Goal: Share content

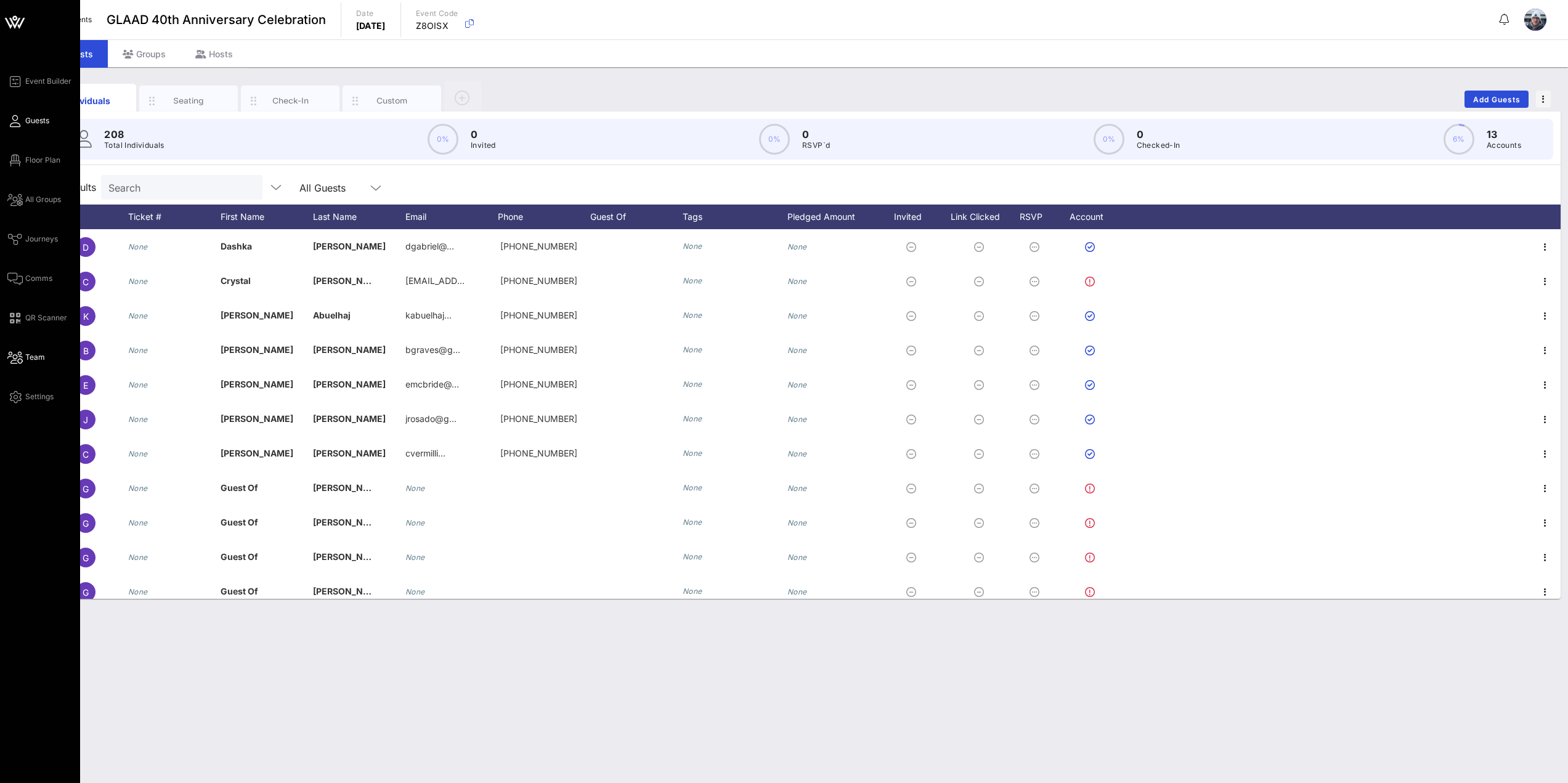
click at [34, 352] on span "Team" at bounding box center [35, 358] width 19 height 11
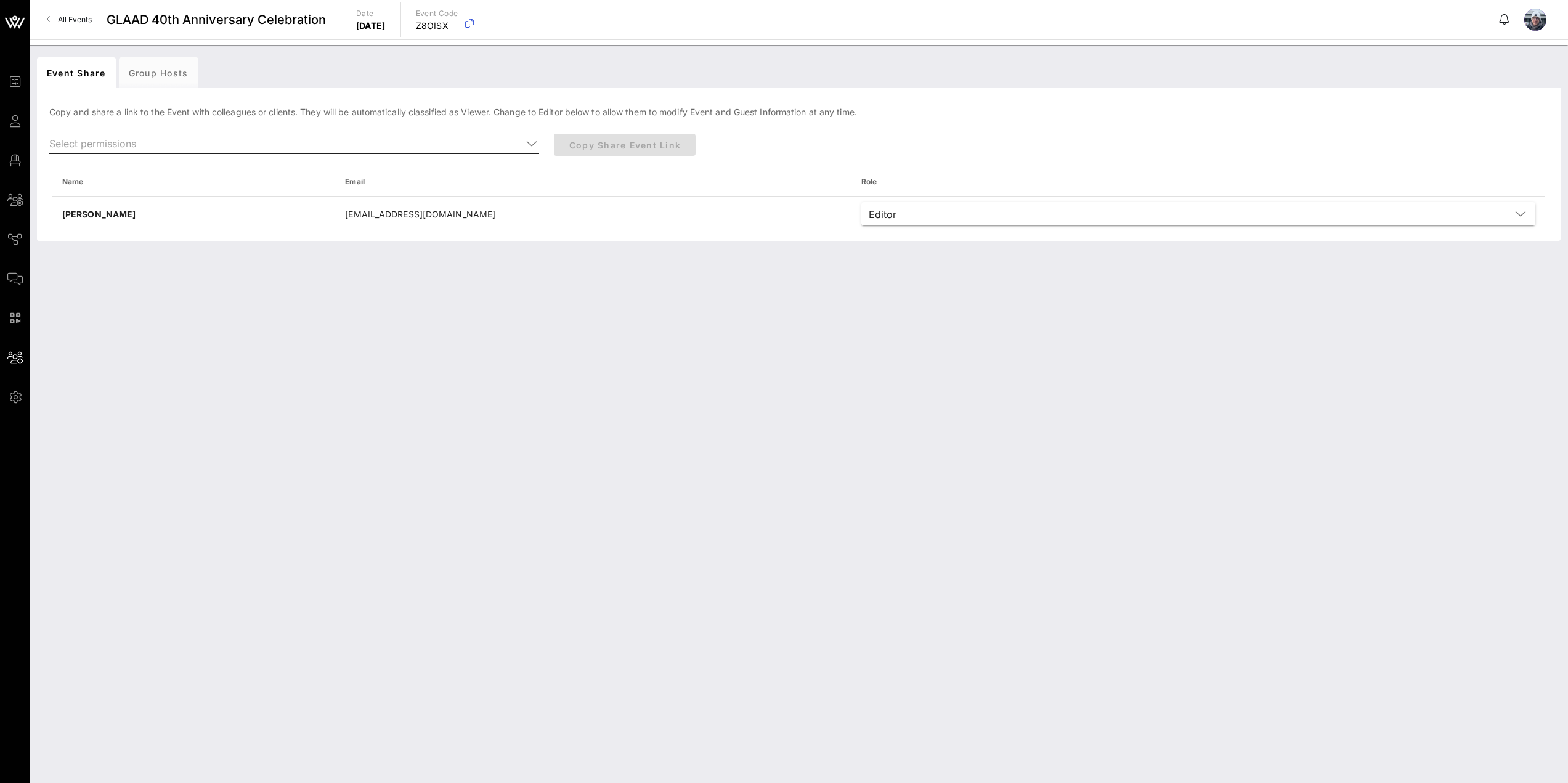
click at [198, 155] on div at bounding box center [294, 150] width 490 height 33
click at [201, 143] on input "text" at bounding box center [285, 143] width 472 height 19
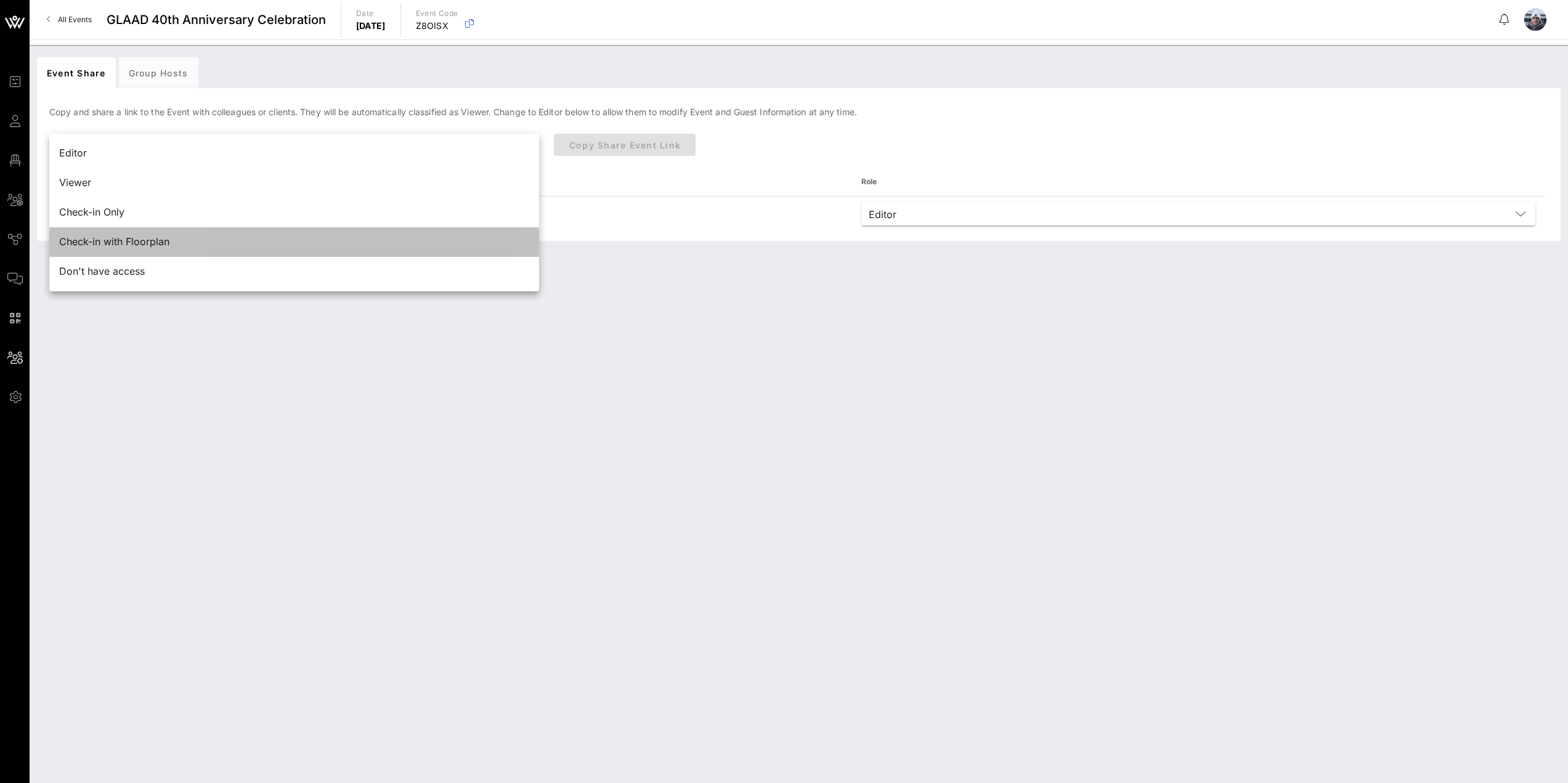
click at [147, 231] on div "Check-in with Floorplan" at bounding box center [294, 242] width 470 height 26
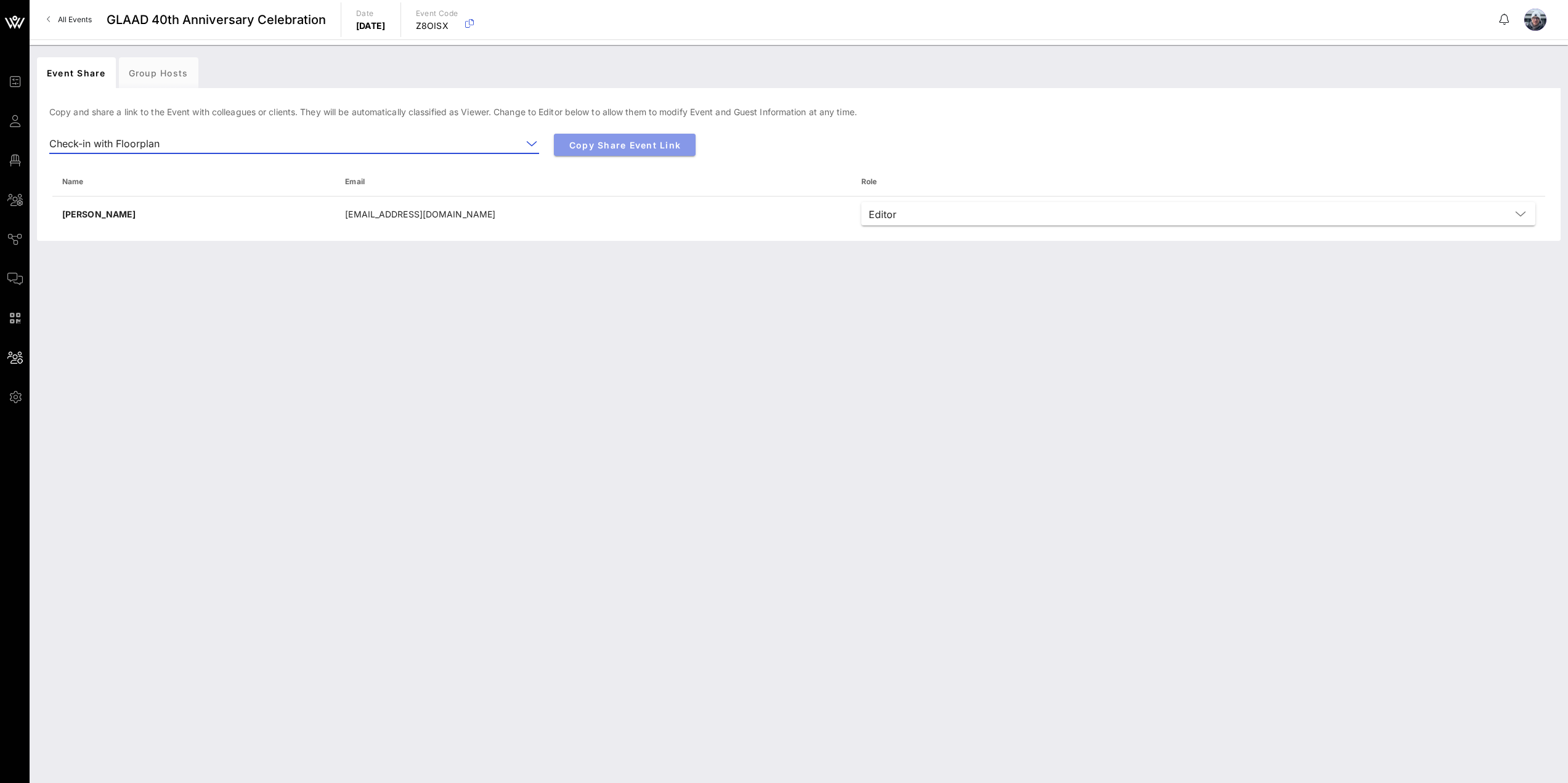
click at [628, 145] on span "Copy Share Event Link" at bounding box center [624, 145] width 122 height 10
click at [536, 532] on div "Event Share Group Hosts Copy and share a link to the Event with colleagues or c…" at bounding box center [799, 414] width 1538 height 738
click at [555, 449] on div "Event Share Group Hosts Copy and share a link to the Event with colleagues or c…" at bounding box center [799, 414] width 1538 height 738
click at [621, 140] on button "Copy Share Event Link" at bounding box center [625, 145] width 142 height 22
click at [337, 139] on input "text" at bounding box center [343, 143] width 358 height 19
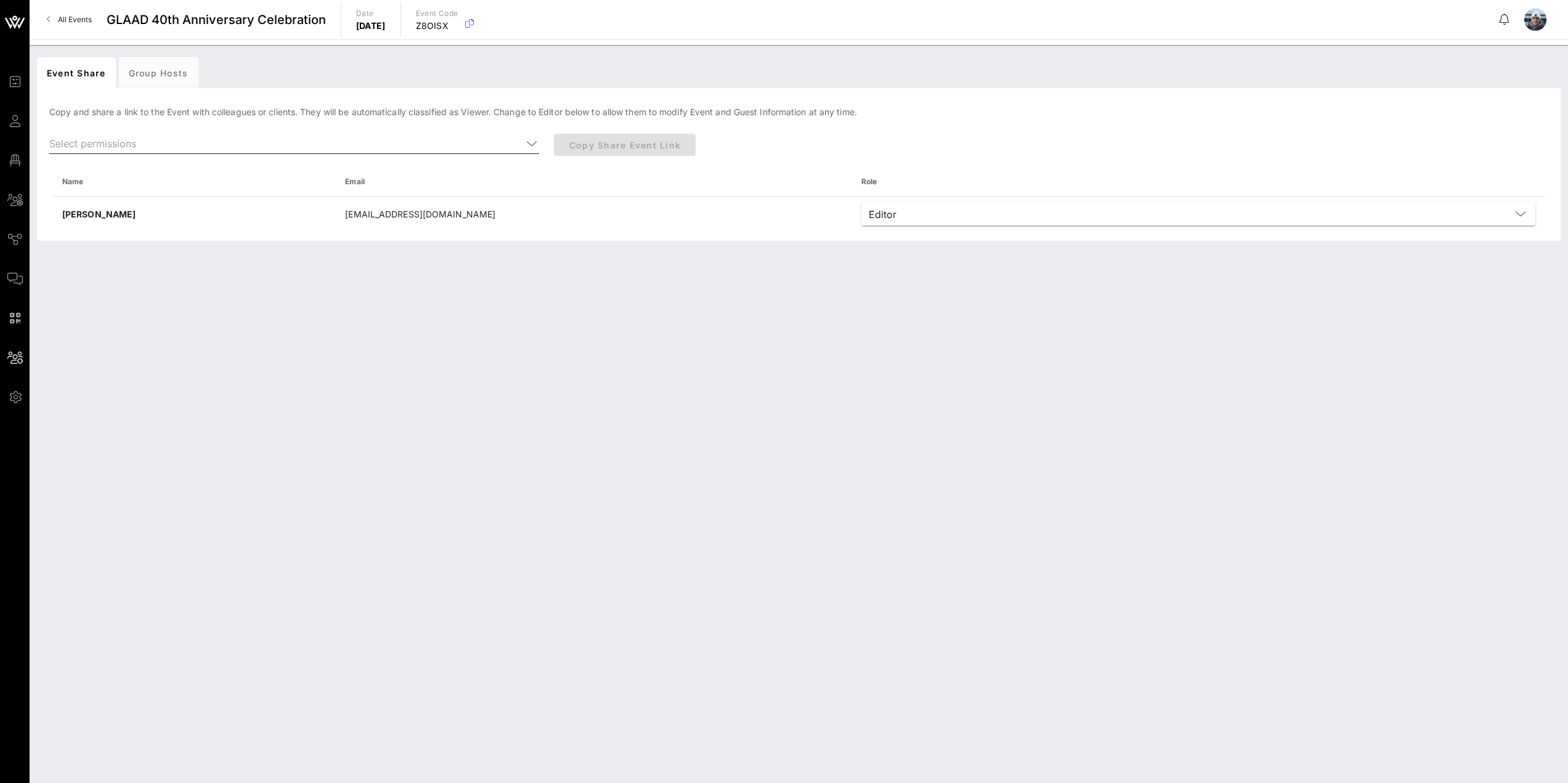
click at [530, 144] on icon at bounding box center [531, 143] width 11 height 15
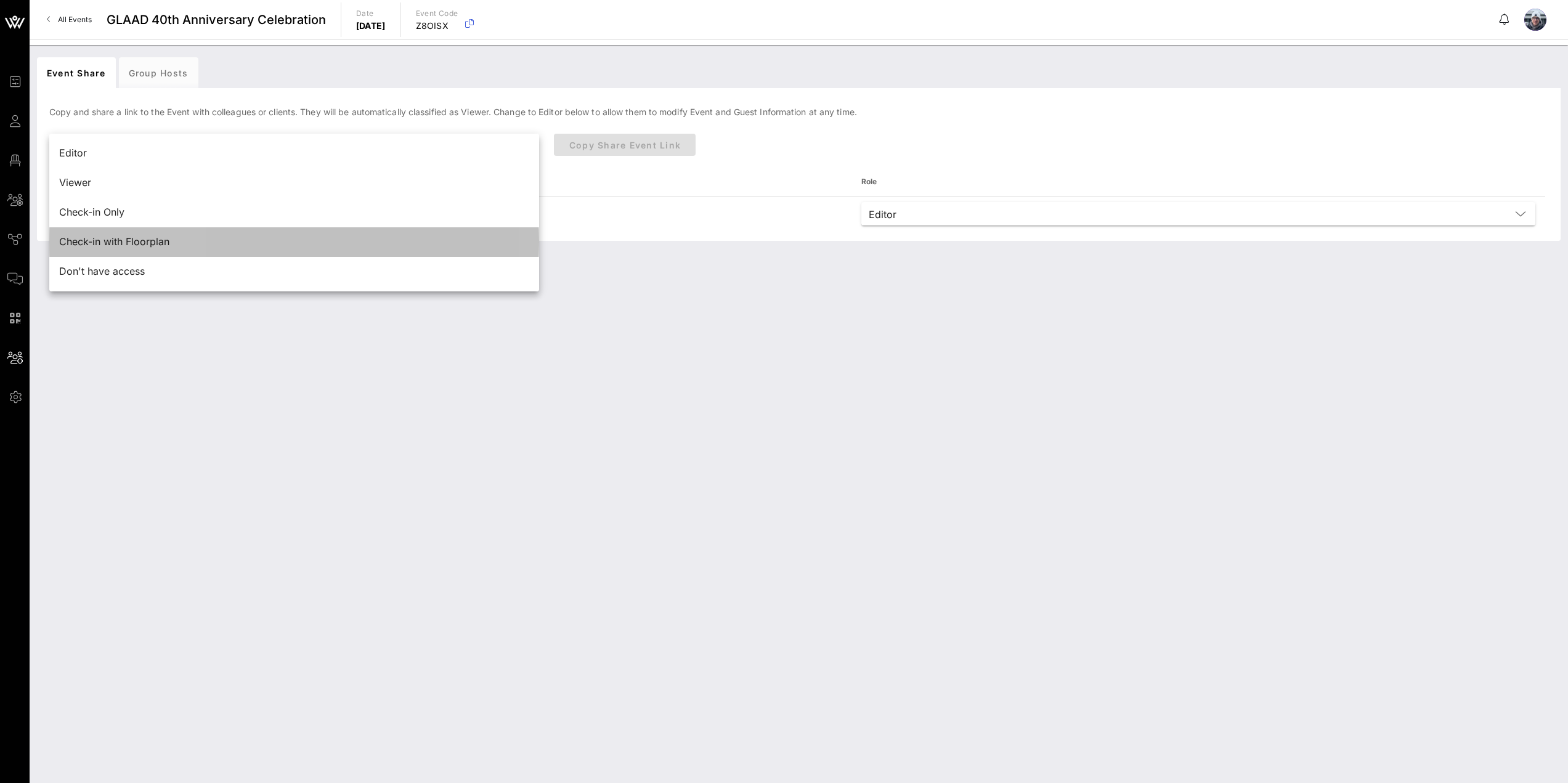
click at [335, 244] on div "Check-in with Floorplan" at bounding box center [294, 242] width 470 height 12
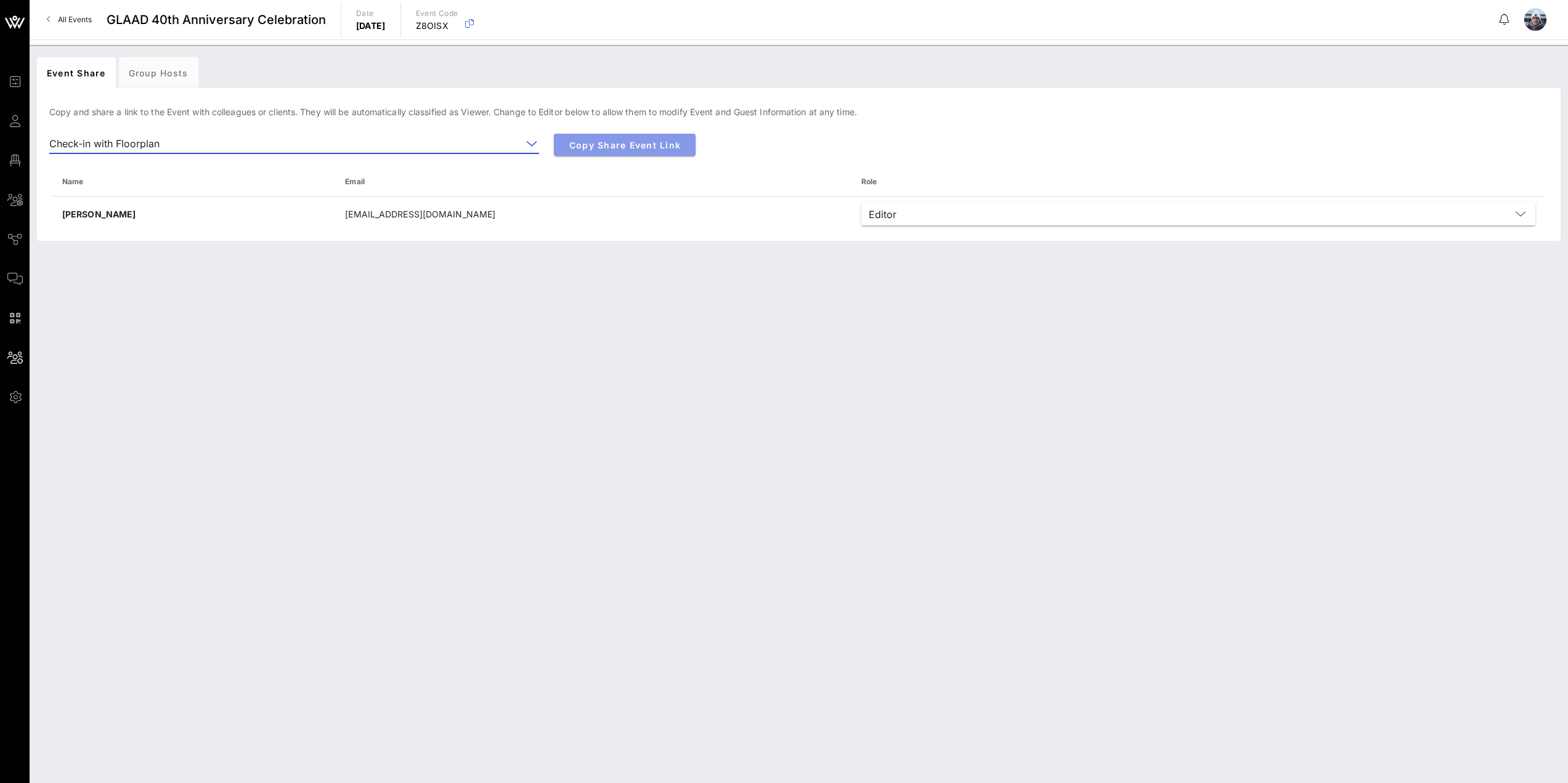
click at [636, 143] on span "Copy Share Event Link" at bounding box center [624, 145] width 122 height 10
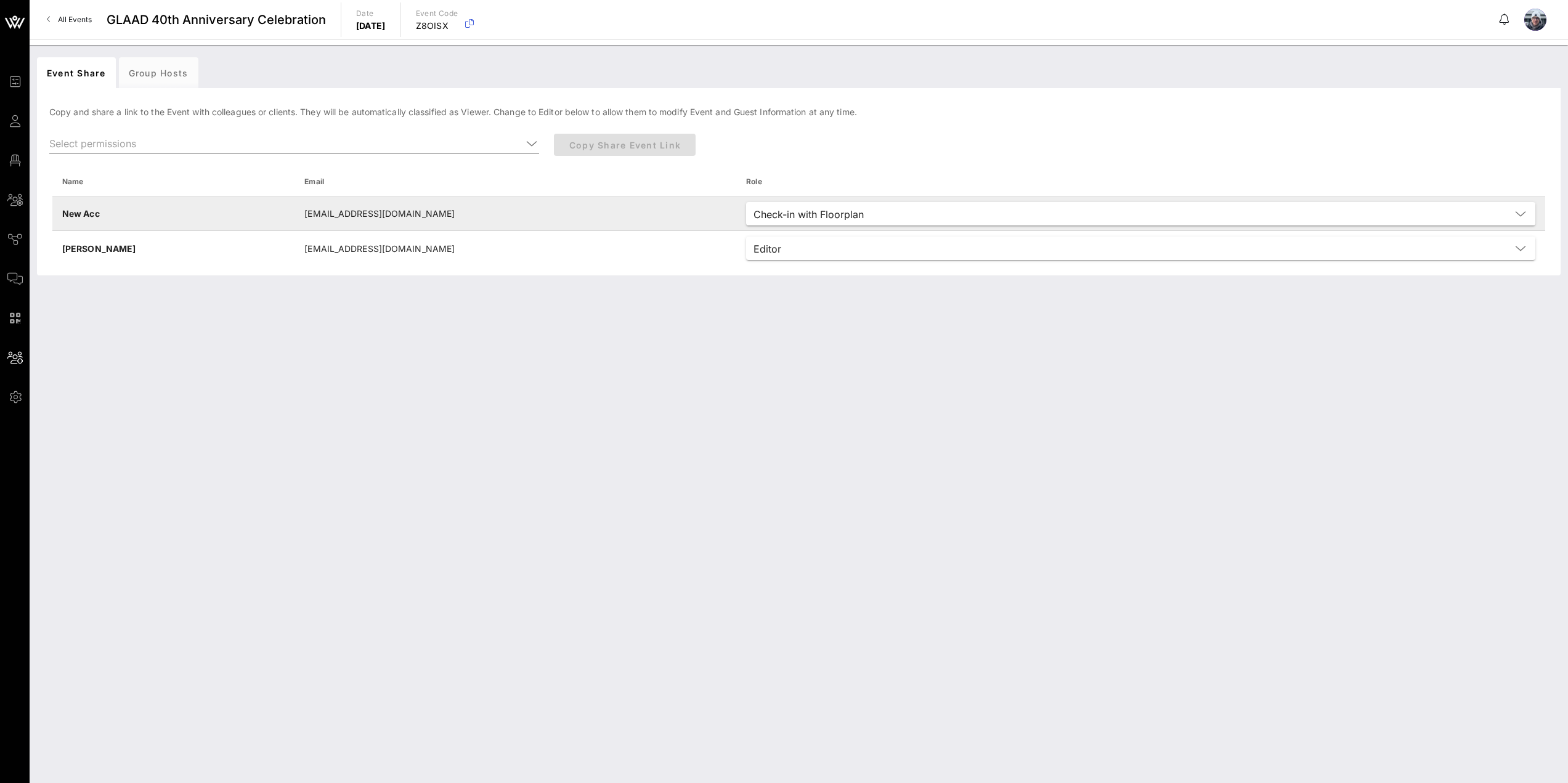
click at [753, 216] on div "Check-in with Floorplan" at bounding box center [808, 214] width 110 height 11
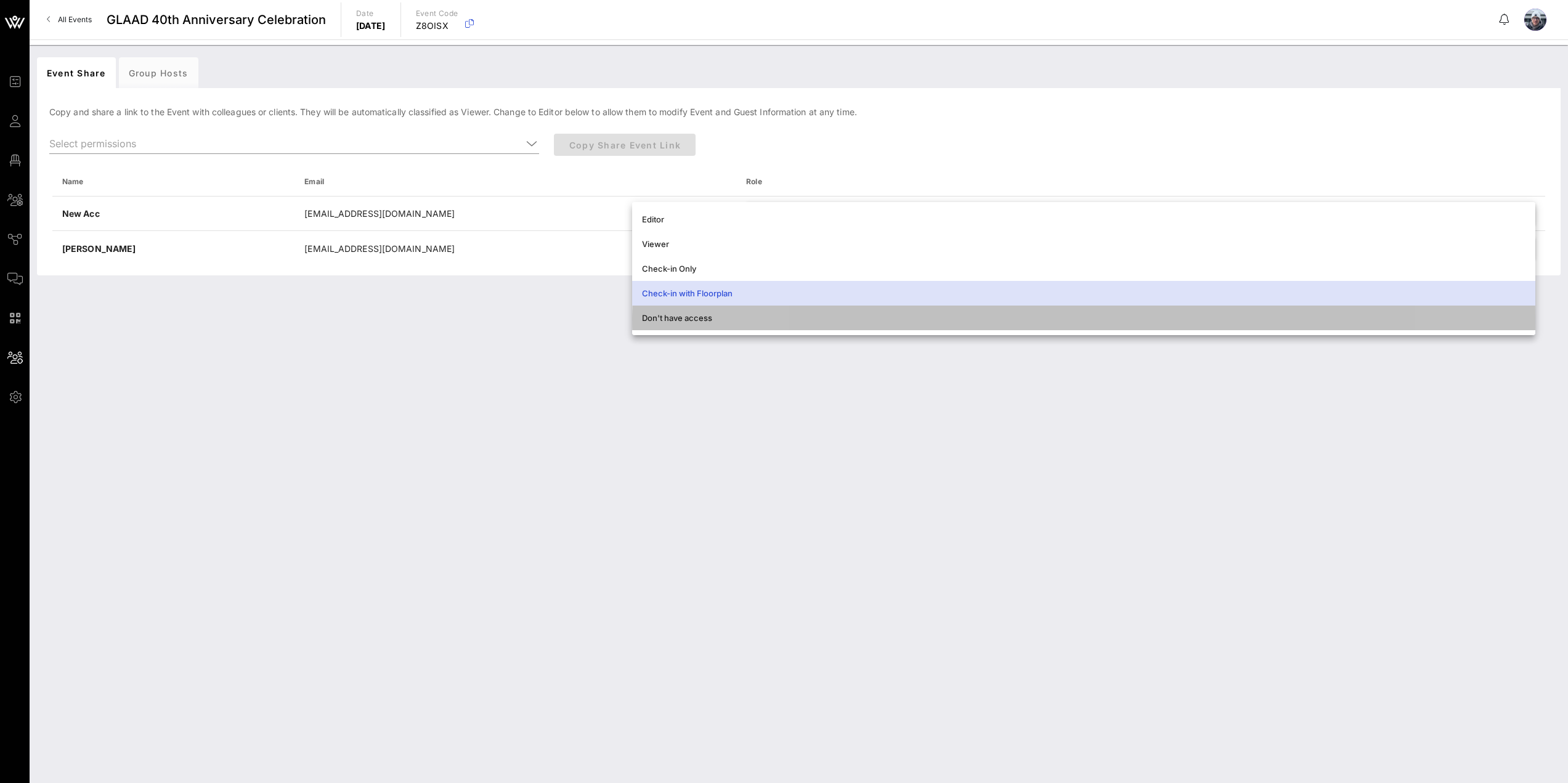
click at [666, 319] on div "Don't have access" at bounding box center [1084, 318] width 883 height 10
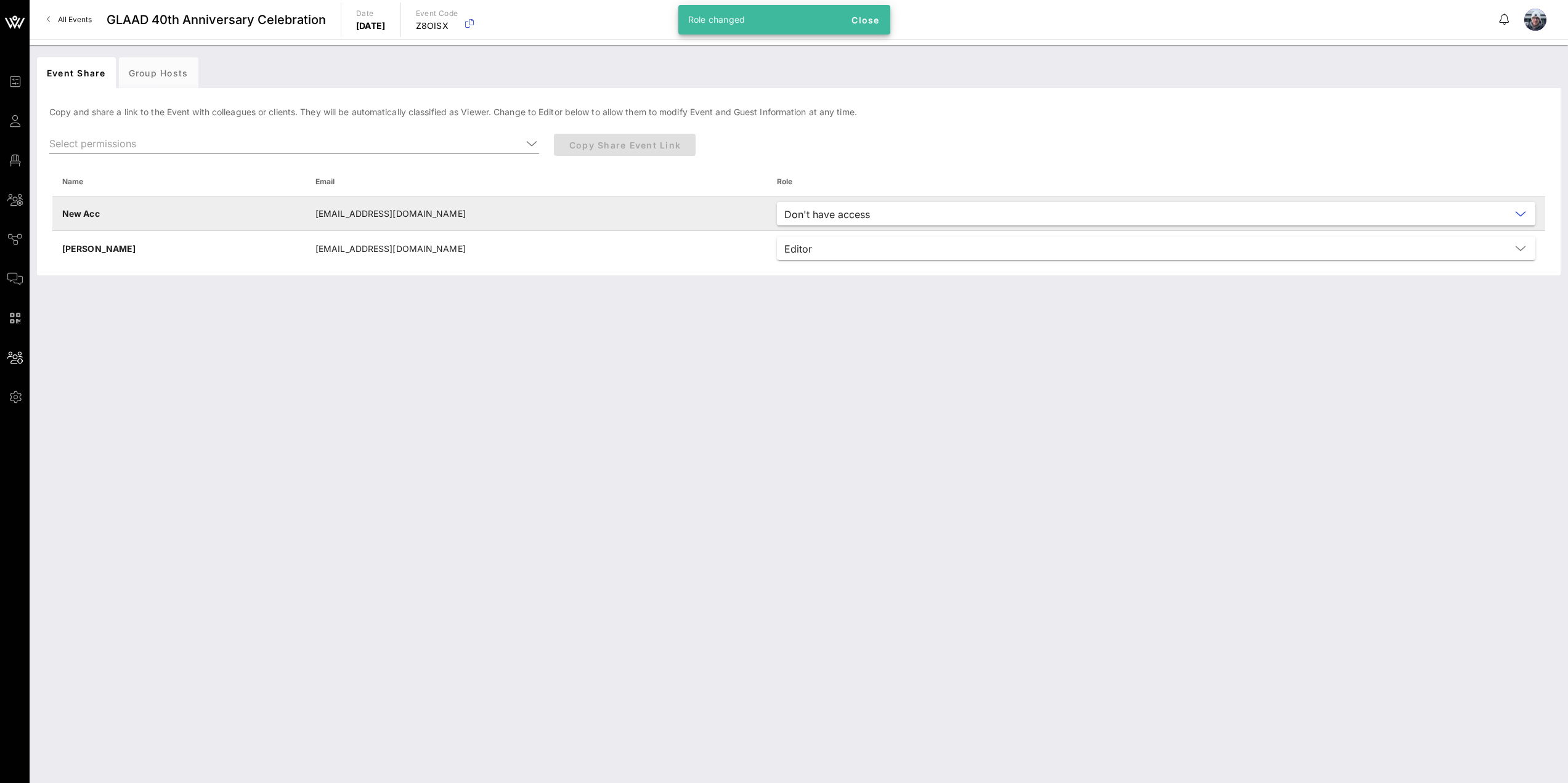
click at [392, 216] on td "newacc@vow.app" at bounding box center [536, 214] width 461 height 35
click at [784, 216] on div "Don't have access" at bounding box center [826, 214] width 86 height 11
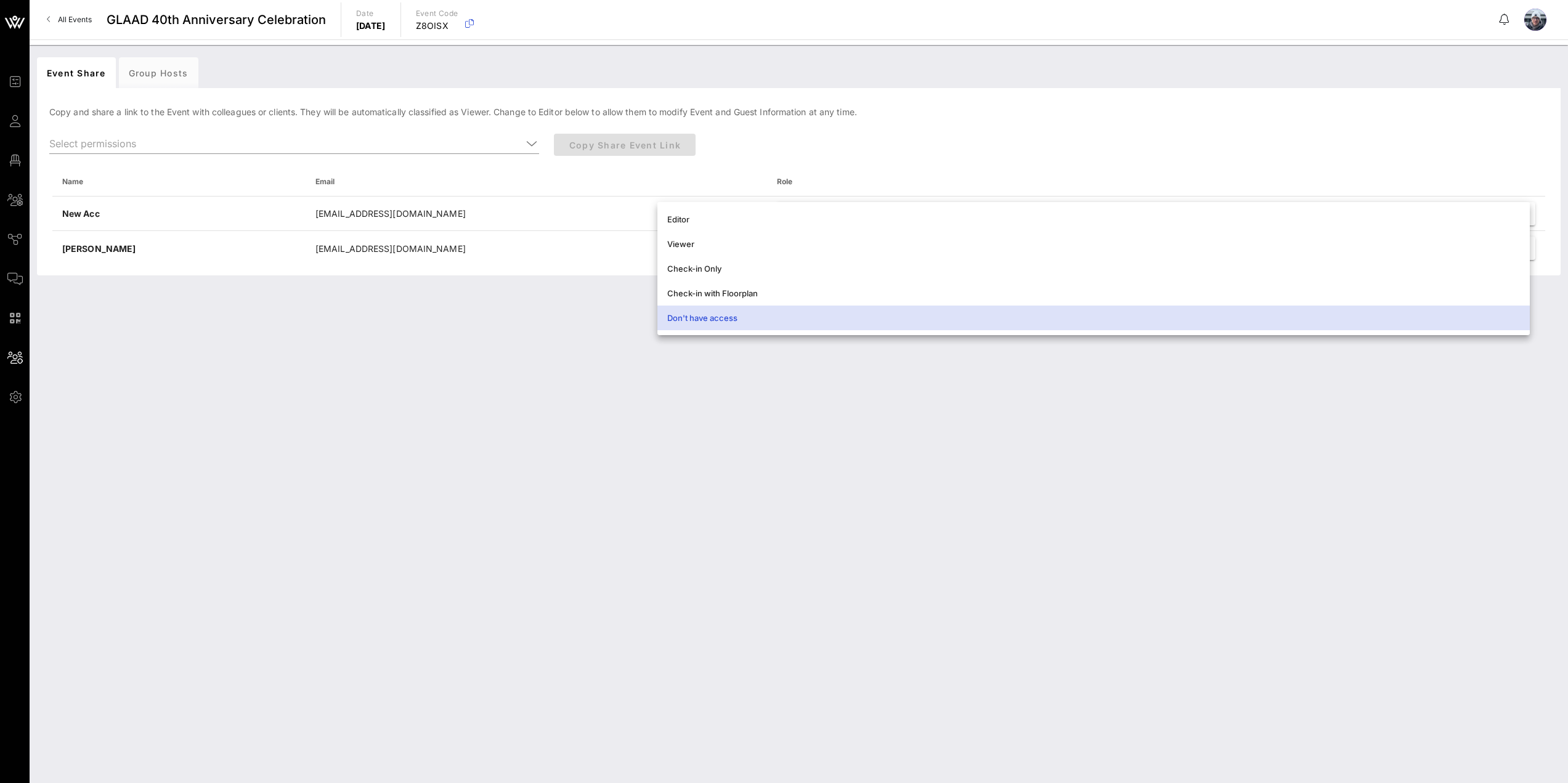
click at [499, 314] on div "Event Share Group Hosts Copy and share a link to the Event with colleagues or c…" at bounding box center [799, 414] width 1538 height 738
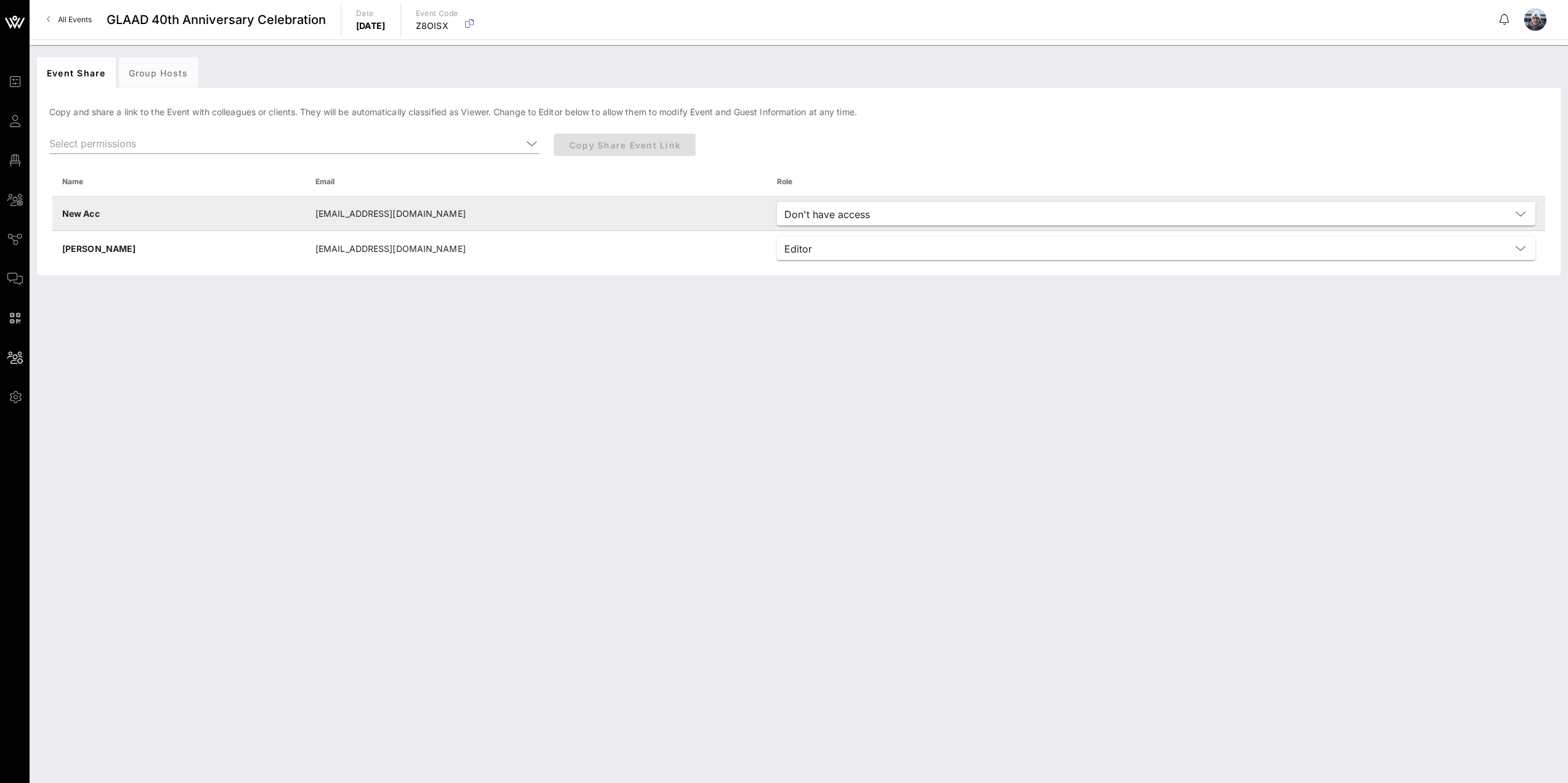
click at [777, 202] on div "Don't have access" at bounding box center [1156, 214] width 758 height 24
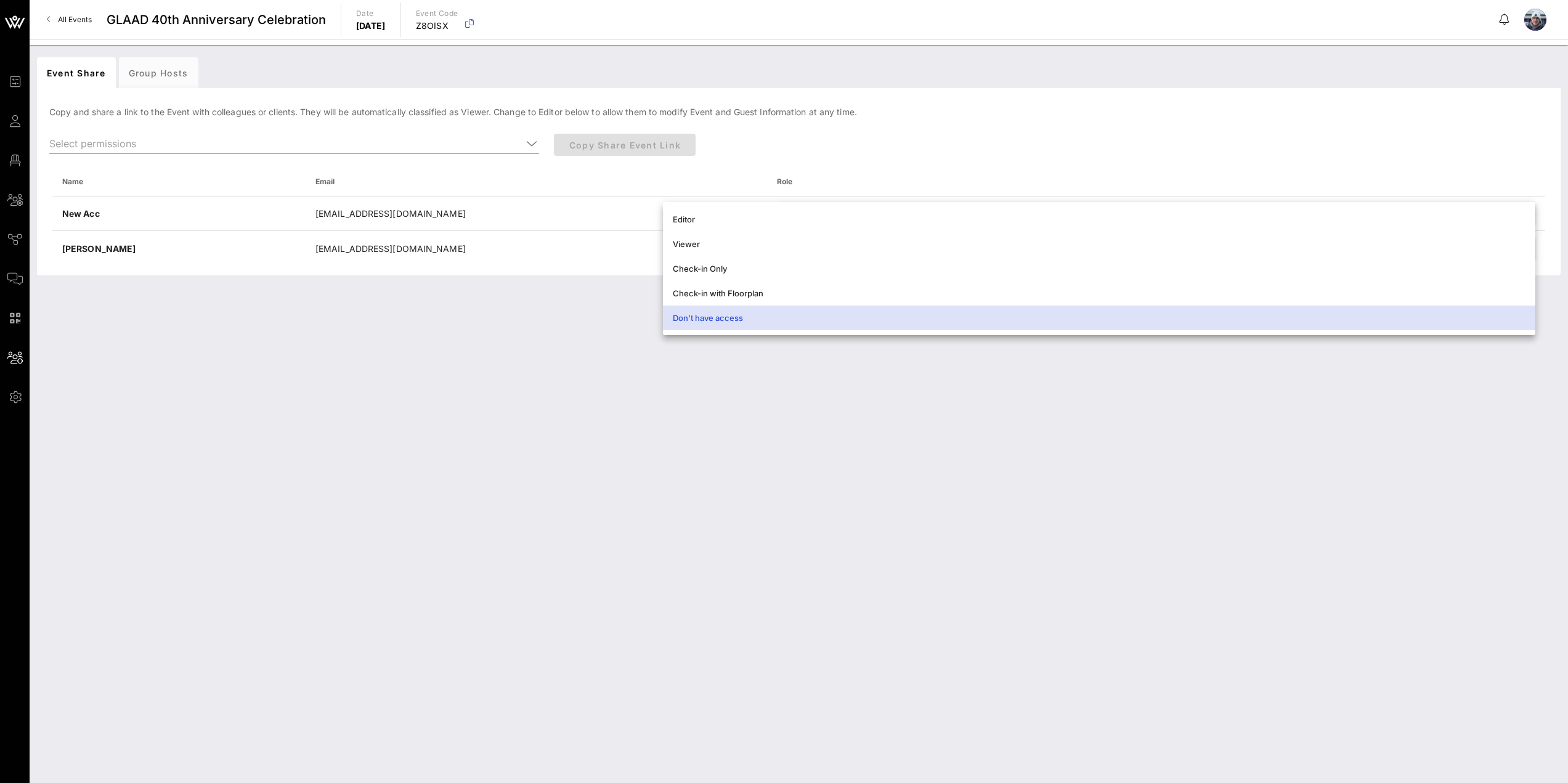
click at [531, 413] on div "Event Share Group Hosts Copy and share a link to the Event with colleagues or c…" at bounding box center [799, 414] width 1538 height 738
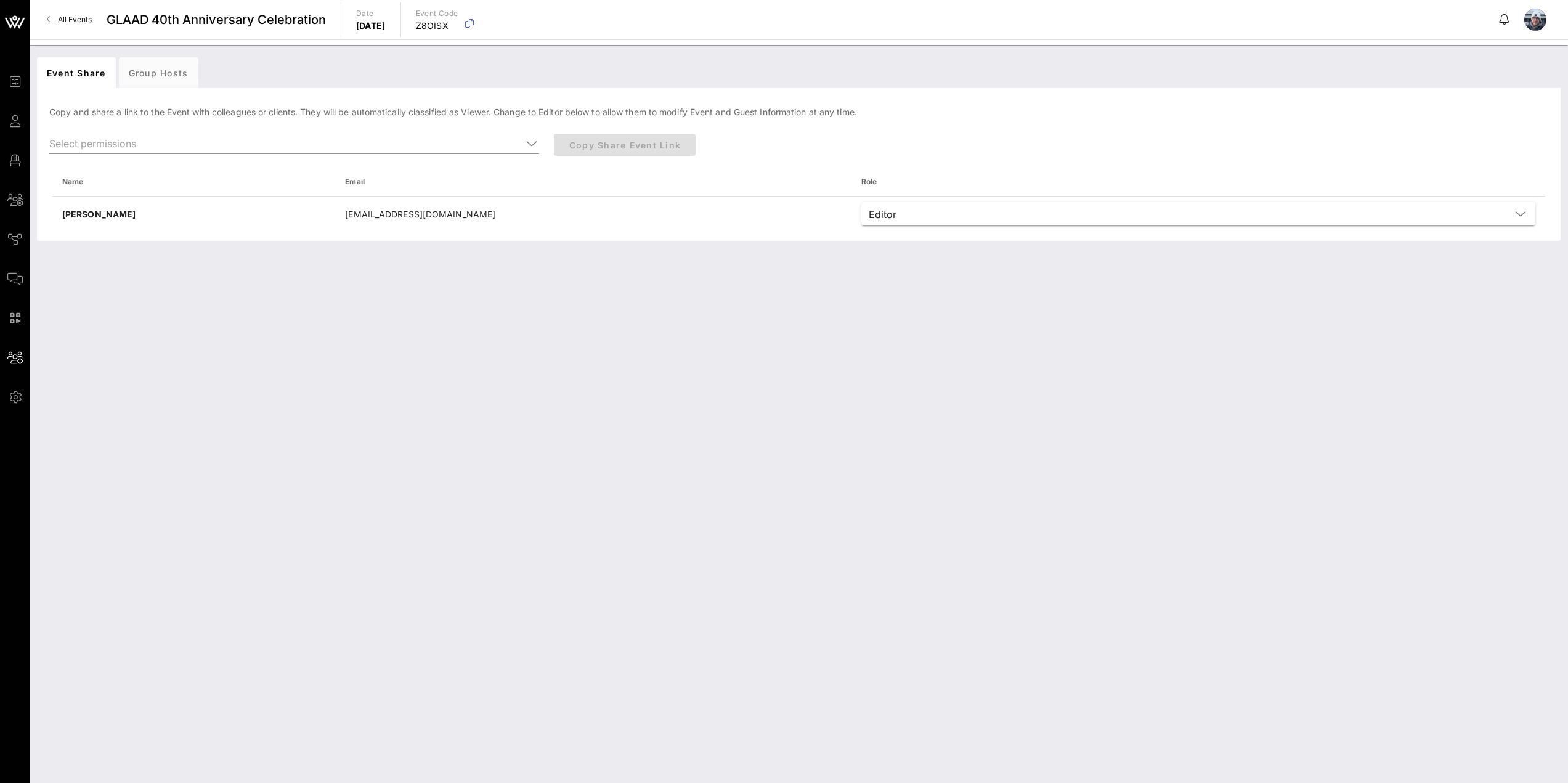
click at [830, 529] on div "Event Share Group Hosts [PERSON_NAME] and share a link to the Event with collea…" at bounding box center [799, 414] width 1538 height 738
